Goal: Task Accomplishment & Management: Manage account settings

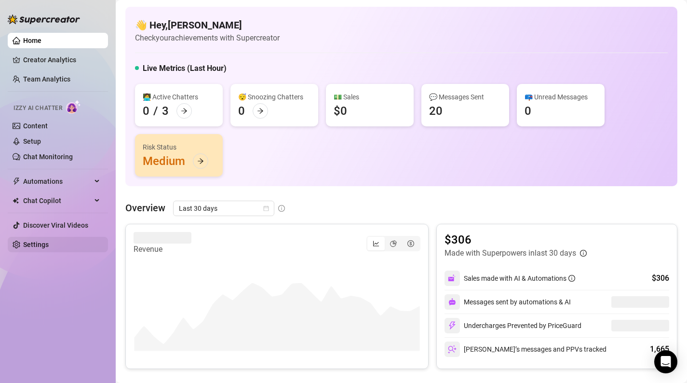
click at [49, 244] on link "Settings" at bounding box center [36, 245] width 26 height 8
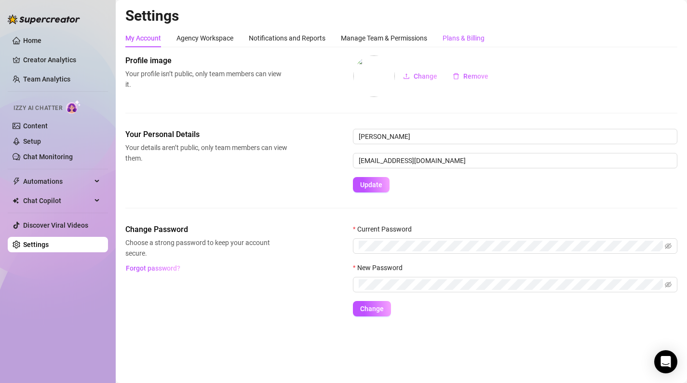
click at [472, 37] on div "Plans & Billing" at bounding box center [464, 38] width 42 height 11
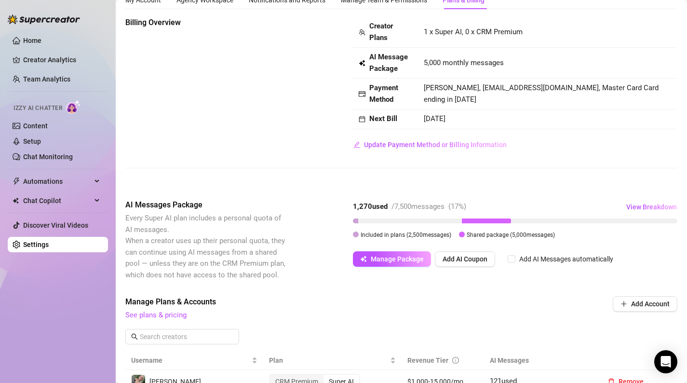
scroll to position [32, 0]
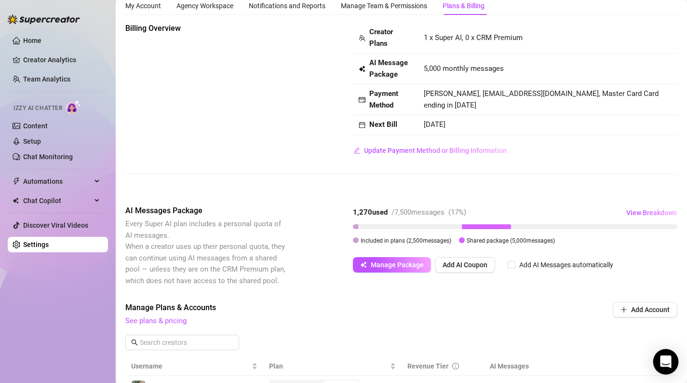
click at [668, 361] on icon "Open Intercom Messenger" at bounding box center [665, 362] width 11 height 13
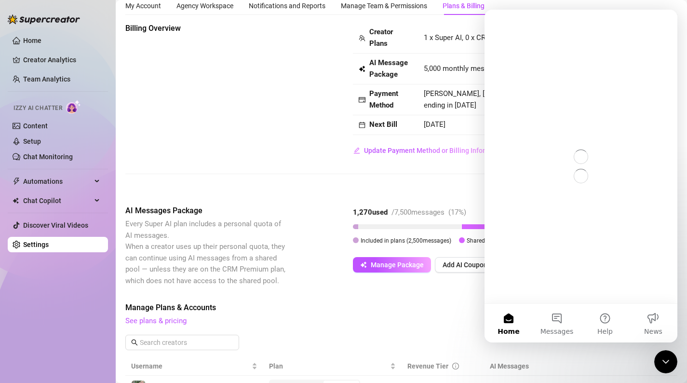
scroll to position [0, 0]
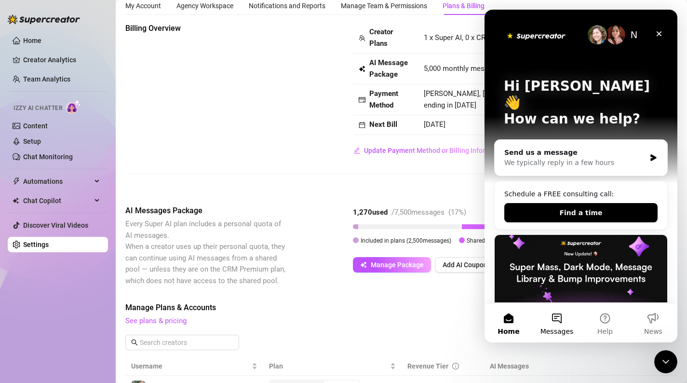
click at [562, 332] on span "Messages" at bounding box center [557, 331] width 33 height 7
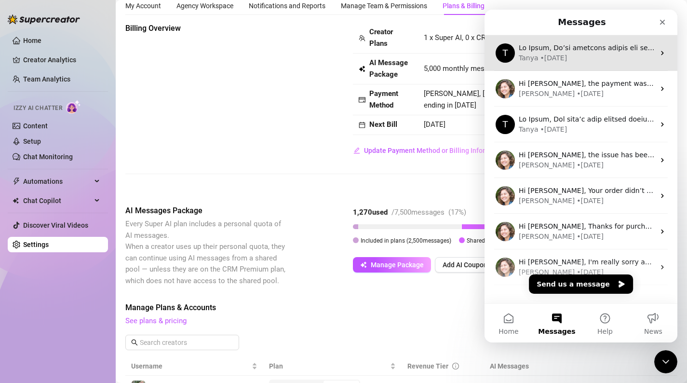
click at [640, 40] on div "T [PERSON_NAME] • [DATE]" at bounding box center [581, 53] width 193 height 36
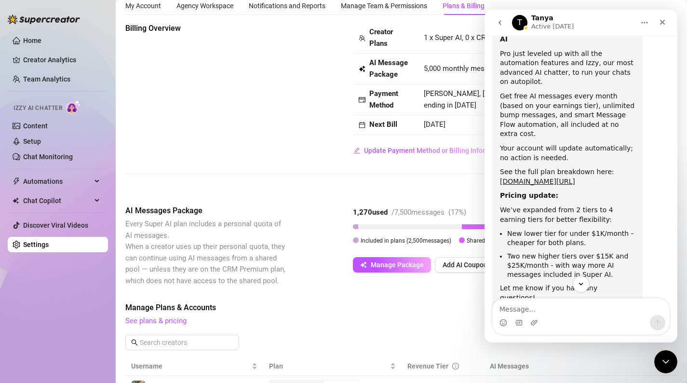
scroll to position [235, 0]
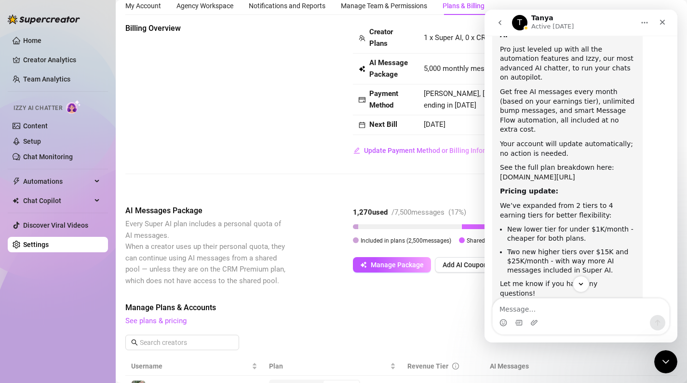
click at [575, 173] on link "[DOMAIN_NAME][URL]" at bounding box center [537, 177] width 75 height 8
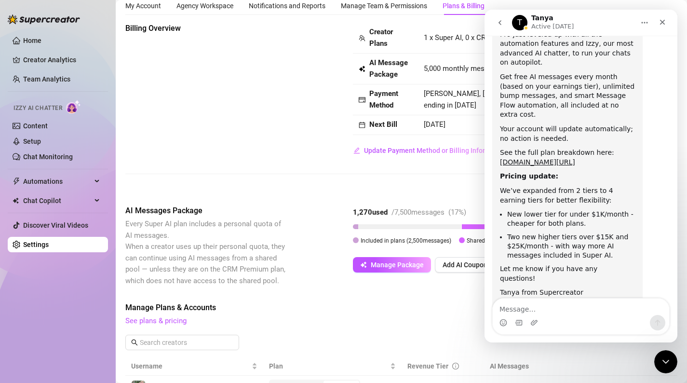
scroll to position [261, 0]
